Goal: Information Seeking & Learning: Learn about a topic

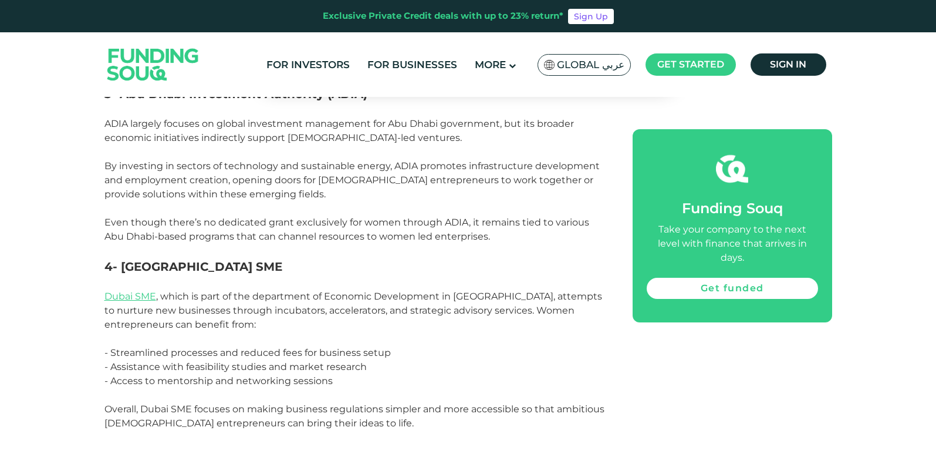
scroll to position [1096, 0]
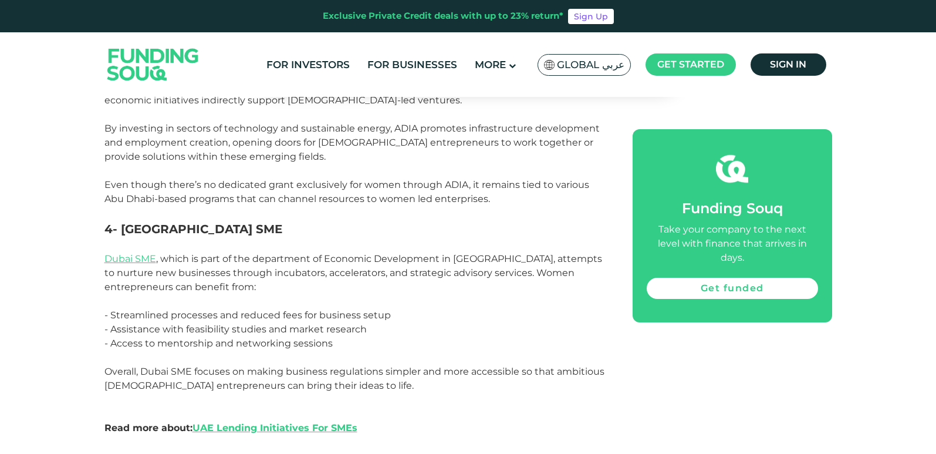
click at [340, 336] on p "- Access to mentorship and networking sessions" at bounding box center [355, 343] width 502 height 14
click at [335, 336] on p "- Access to mentorship and networking sessions" at bounding box center [355, 343] width 502 height 14
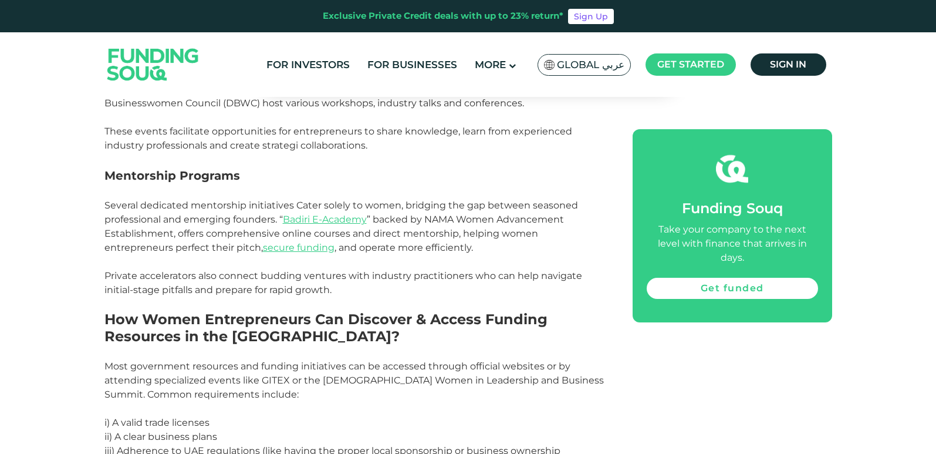
scroll to position [2328, 0]
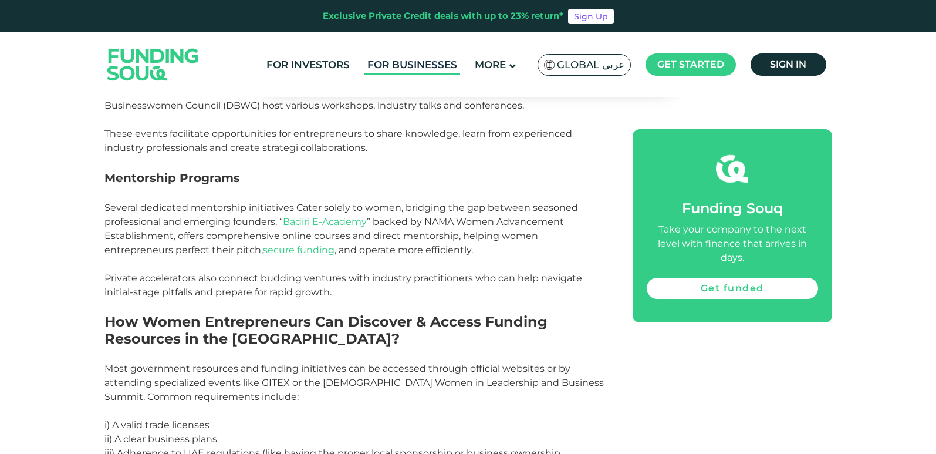
click at [439, 62] on link "For Businesses" at bounding box center [412, 64] width 96 height 19
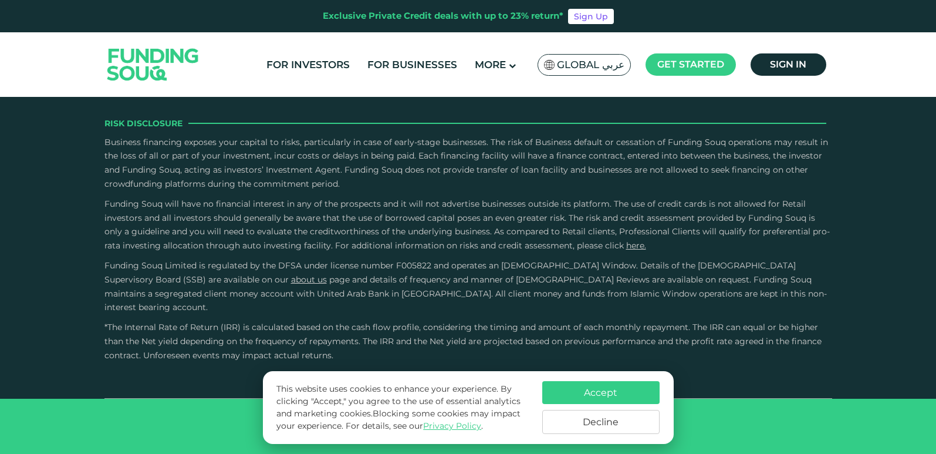
scroll to position [2191, 0]
